Goal: Information Seeking & Learning: Learn about a topic

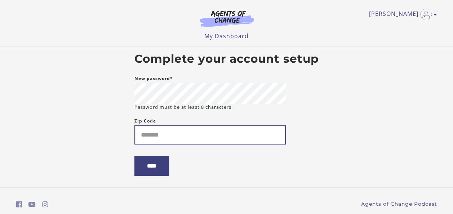
click at [200, 138] on input "Zip Code" at bounding box center [209, 134] width 151 height 19
type input "*****"
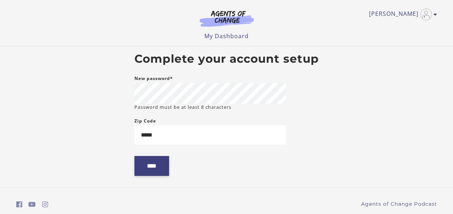
click at [160, 169] on input "****" at bounding box center [151, 166] width 35 height 20
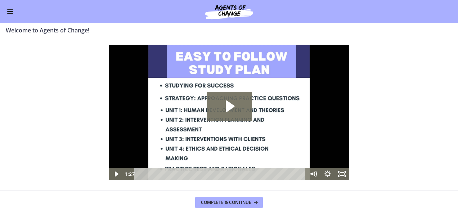
scroll to position [16, 0]
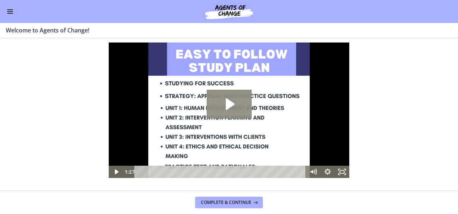
click at [219, 112] on icon "Play Video: c1o6hcmjueu5qasqsu00.mp4" at bounding box center [229, 104] width 45 height 29
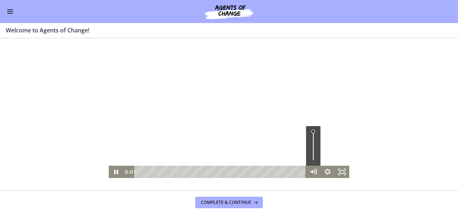
click at [313, 151] on div "Volume" at bounding box center [313, 146] width 14 height 40
click at [313, 151] on div "Volume" at bounding box center [313, 150] width 5 height 5
click at [245, 170] on div "Playbar" at bounding box center [221, 172] width 163 height 12
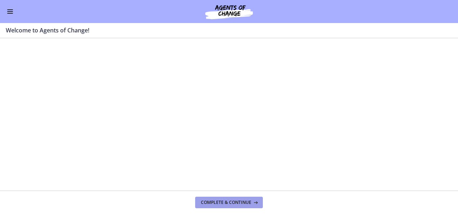
click at [225, 206] on button "Complete & continue" at bounding box center [229, 203] width 68 height 12
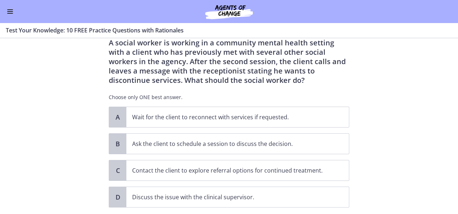
scroll to position [23, 0]
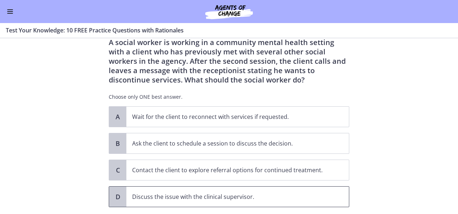
click at [295, 191] on span "Discuss the issue with the clinical supervisor." at bounding box center [238, 197] width 223 height 20
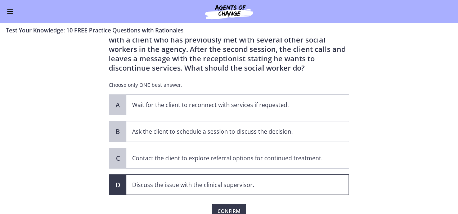
scroll to position [45, 0]
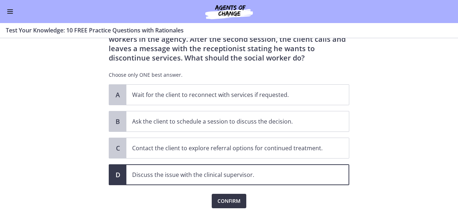
click at [234, 200] on span "Confirm" at bounding box center [229, 201] width 23 height 9
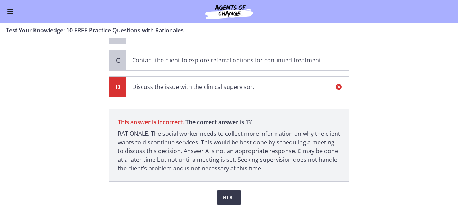
scroll to position [134, 0]
click at [233, 196] on button "Next" at bounding box center [229, 197] width 25 height 14
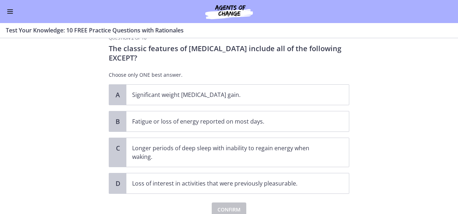
scroll to position [22, 0]
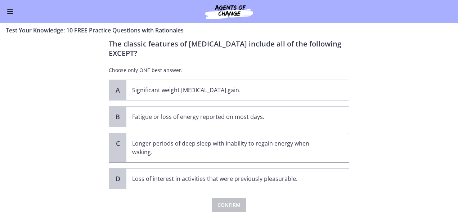
click at [296, 150] on p "Longer periods of deep sleep with inability to regain energy when waking." at bounding box center [230, 147] width 197 height 17
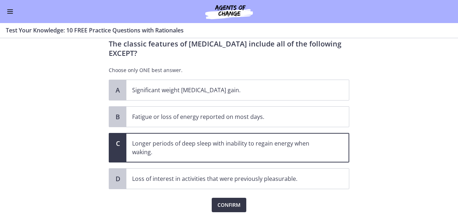
click at [230, 202] on span "Confirm" at bounding box center [229, 205] width 23 height 9
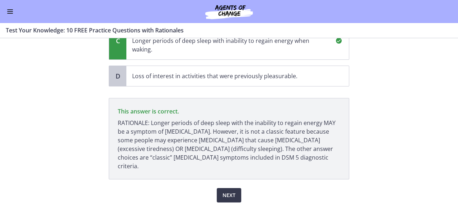
scroll to position [132, 0]
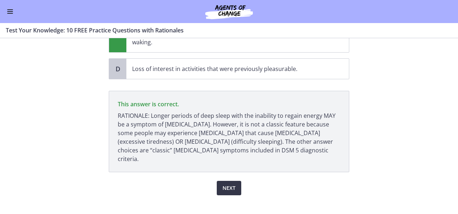
click at [223, 184] on span "Next" at bounding box center [229, 188] width 13 height 9
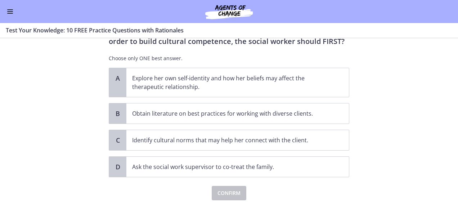
scroll to position [83, 0]
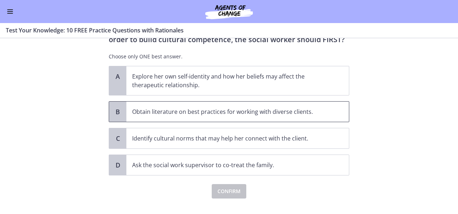
click at [333, 111] on span "Obtain literature on best practices for working with diverse clients." at bounding box center [238, 112] width 223 height 20
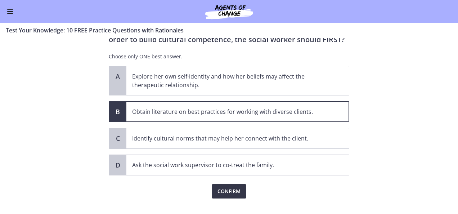
click at [213, 193] on button "Confirm" at bounding box center [229, 191] width 35 height 14
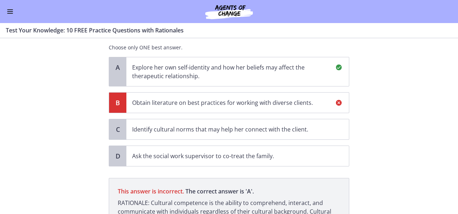
scroll to position [179, 0]
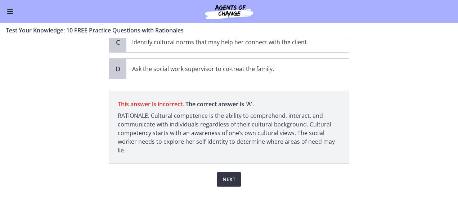
click at [225, 175] on span "Next" at bounding box center [229, 179] width 13 height 9
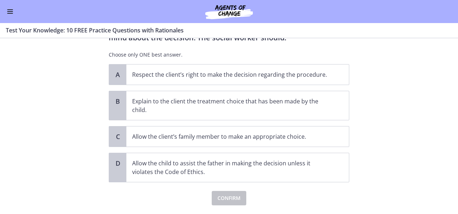
scroll to position [67, 0]
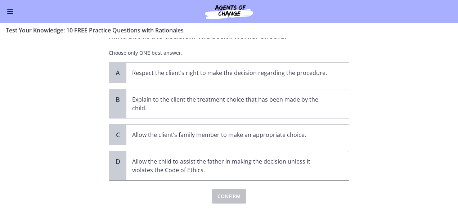
click at [296, 173] on p "Allow the child to assist the father in making the decision unless it violates …" at bounding box center [230, 165] width 197 height 17
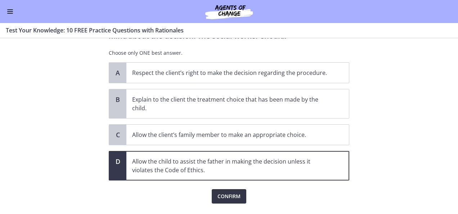
click at [234, 192] on span "Confirm" at bounding box center [229, 196] width 23 height 9
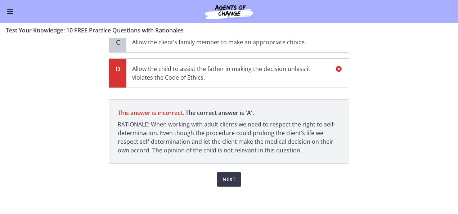
scroll to position [18, 0]
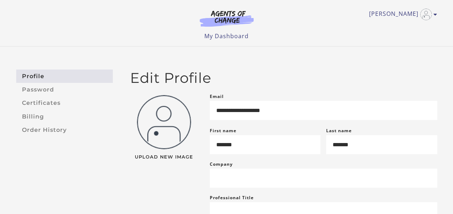
click at [225, 14] on img at bounding box center [226, 18] width 69 height 17
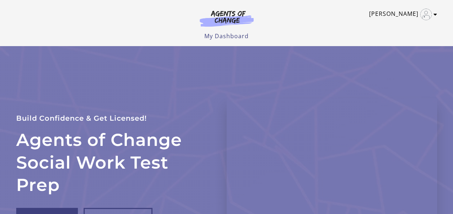
click at [397, 14] on link "Lindsey D" at bounding box center [401, 15] width 65 height 12
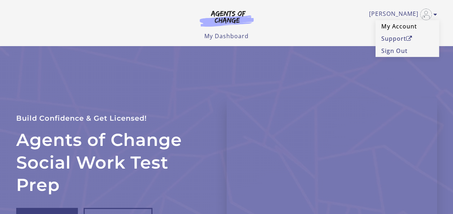
click at [396, 29] on link "My Account" at bounding box center [407, 26] width 63 height 12
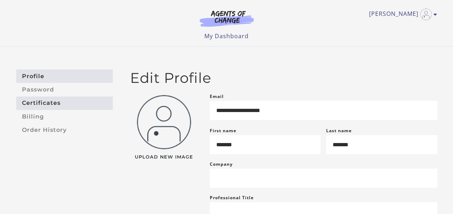
click at [64, 108] on link "Certificates" at bounding box center [64, 103] width 97 height 13
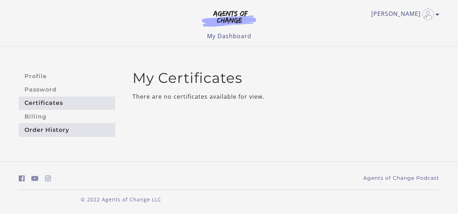
click at [58, 130] on link "Order History" at bounding box center [67, 129] width 97 height 13
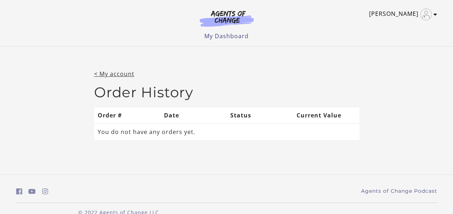
click at [421, 19] on link "[PERSON_NAME]" at bounding box center [401, 15] width 65 height 12
click at [225, 20] on img at bounding box center [226, 18] width 69 height 17
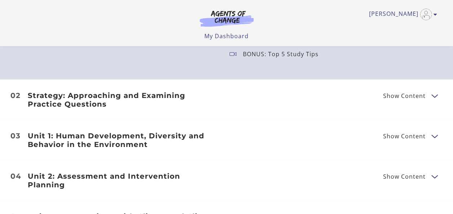
scroll to position [895, 0]
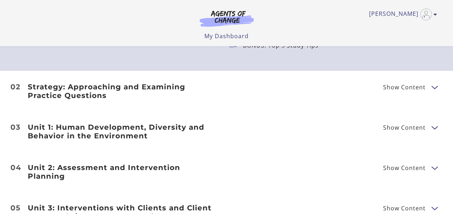
click at [425, 92] on span "Show Content" at bounding box center [407, 87] width 48 height 9
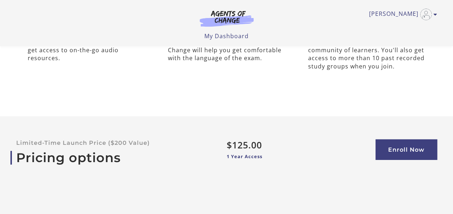
scroll to position [2351, 0]
